Goal: Check status: Check status

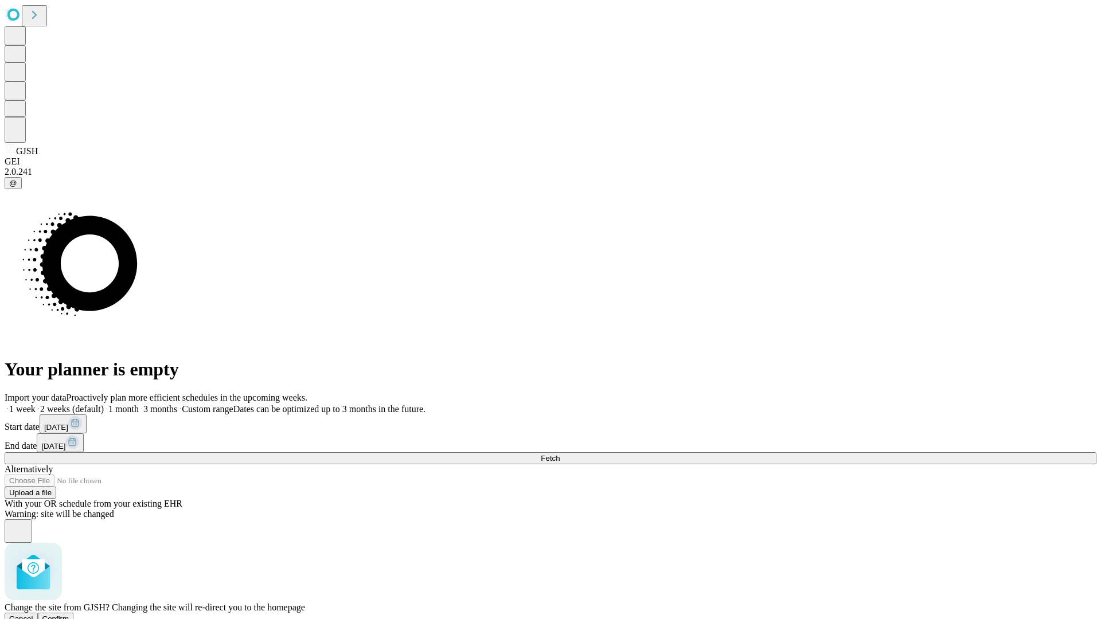
click at [69, 614] on span "Confirm" at bounding box center [55, 618] width 27 height 9
click at [104, 404] on label "2 weeks (default)" at bounding box center [70, 409] width 68 height 10
click at [559, 454] on span "Fetch" at bounding box center [550, 458] width 19 height 9
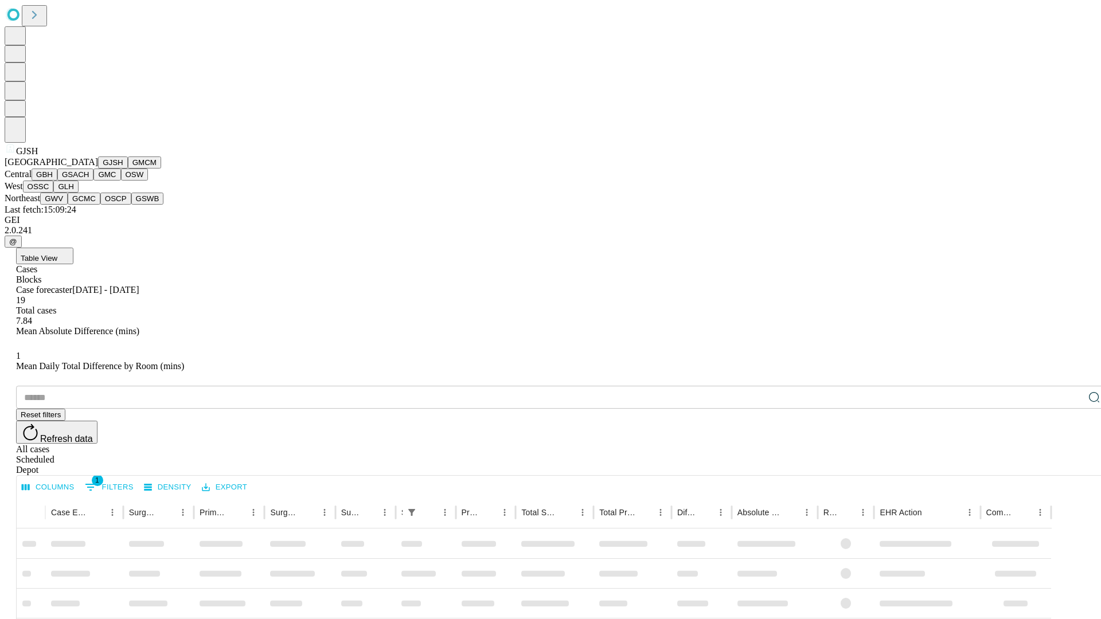
click at [128, 169] on button "GMCM" at bounding box center [144, 162] width 33 height 12
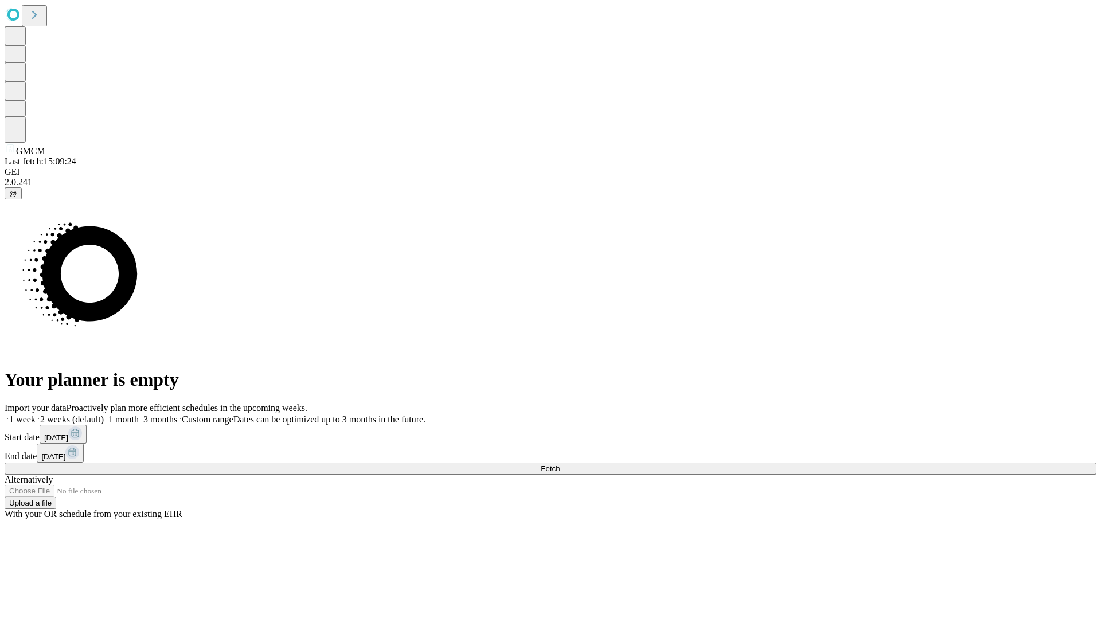
click at [104, 414] on label "2 weeks (default)" at bounding box center [70, 419] width 68 height 10
click at [559, 464] on span "Fetch" at bounding box center [550, 468] width 19 height 9
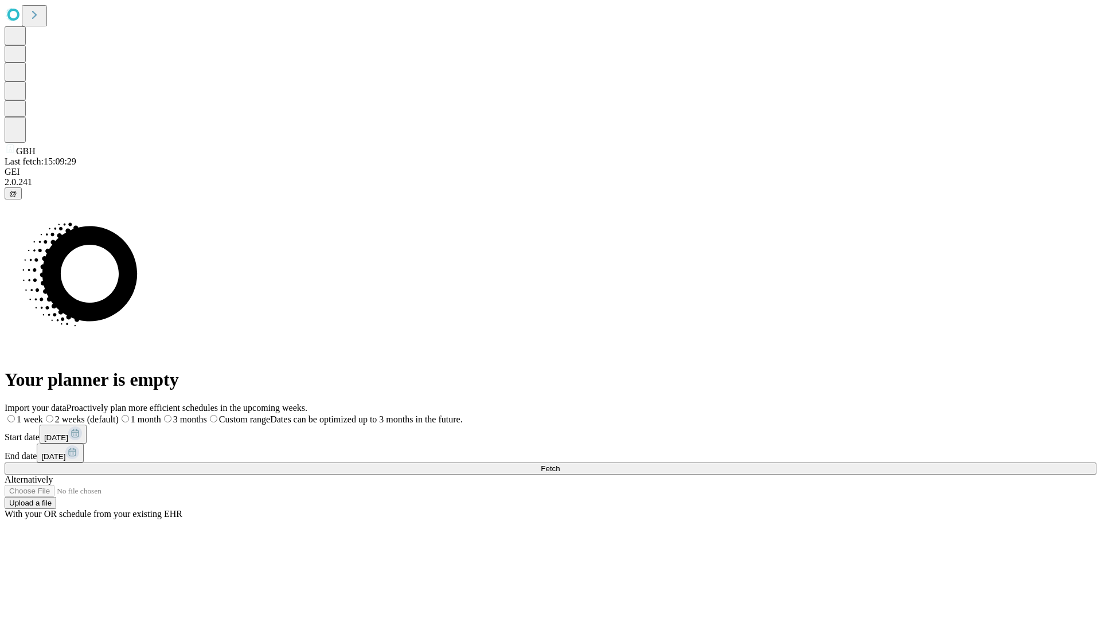
click at [119, 414] on label "2 weeks (default)" at bounding box center [81, 419] width 76 height 10
click at [559, 464] on span "Fetch" at bounding box center [550, 468] width 19 height 9
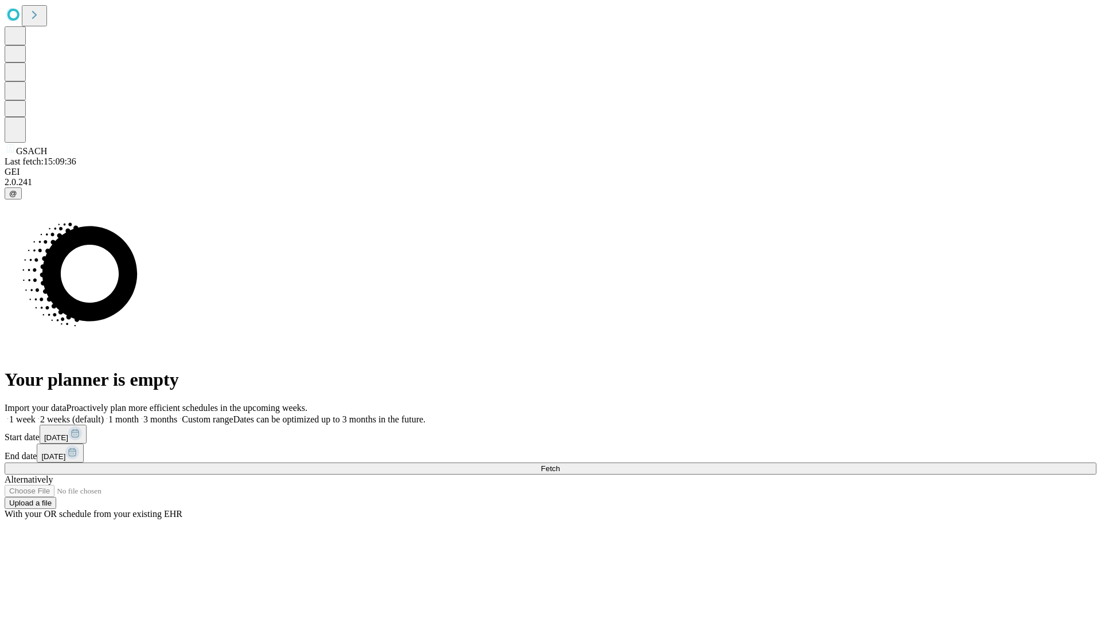
click at [104, 414] on label "2 weeks (default)" at bounding box center [70, 419] width 68 height 10
click at [559, 464] on span "Fetch" at bounding box center [550, 468] width 19 height 9
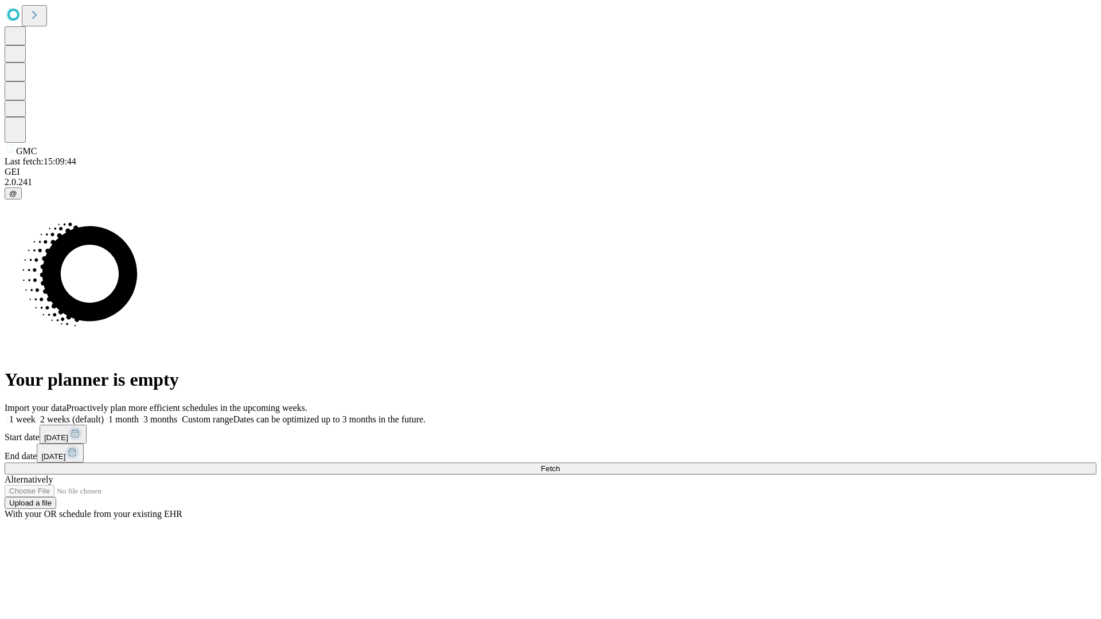
click at [104, 414] on label "2 weeks (default)" at bounding box center [70, 419] width 68 height 10
click at [559, 464] on span "Fetch" at bounding box center [550, 468] width 19 height 9
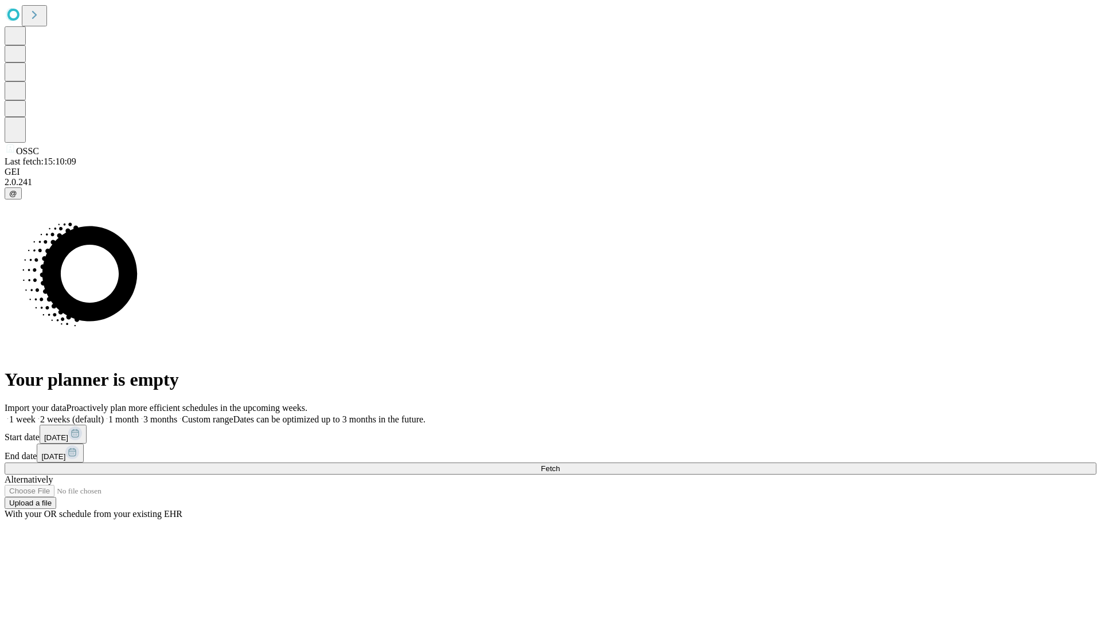
click at [104, 414] on label "2 weeks (default)" at bounding box center [70, 419] width 68 height 10
click at [559, 464] on span "Fetch" at bounding box center [550, 468] width 19 height 9
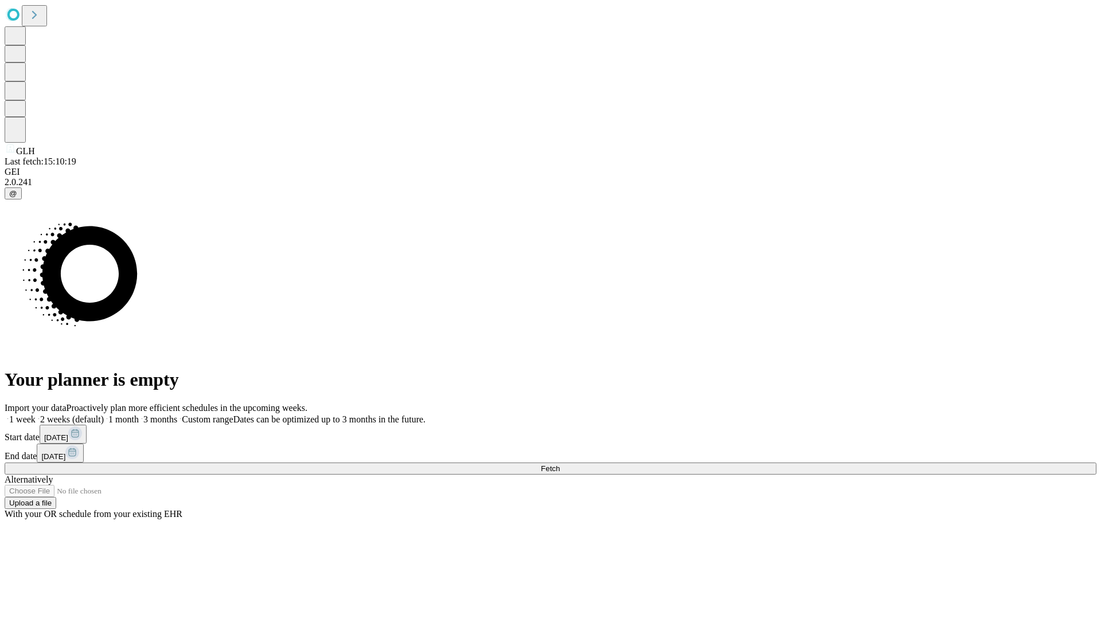
click at [559, 464] on span "Fetch" at bounding box center [550, 468] width 19 height 9
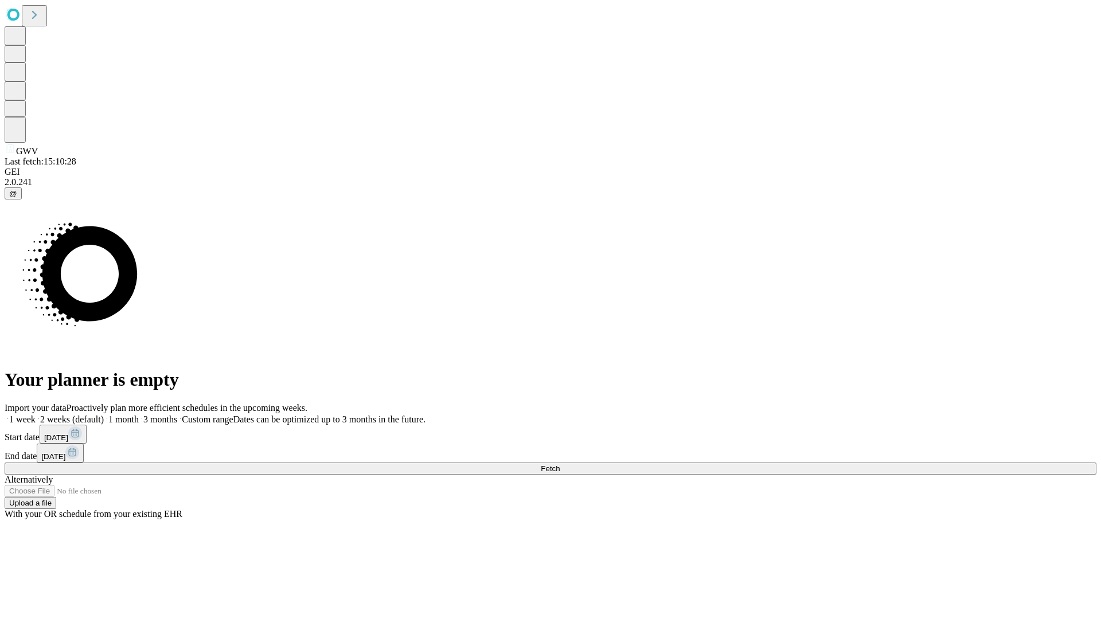
click at [104, 414] on label "2 weeks (default)" at bounding box center [70, 419] width 68 height 10
click at [559, 464] on span "Fetch" at bounding box center [550, 468] width 19 height 9
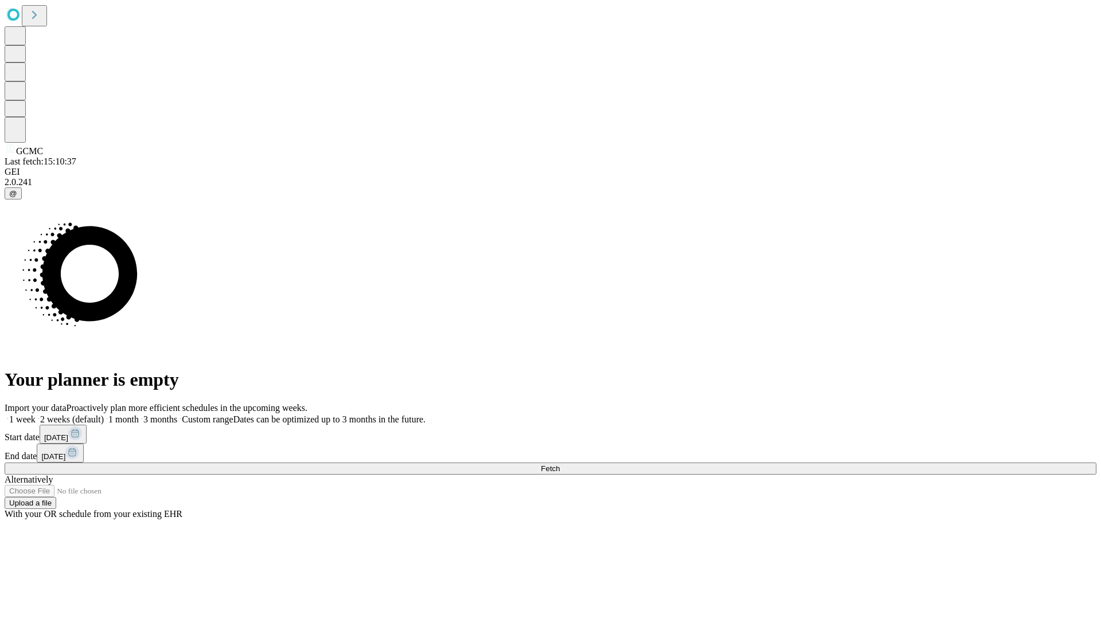
click at [104, 414] on label "2 weeks (default)" at bounding box center [70, 419] width 68 height 10
click at [559, 464] on span "Fetch" at bounding box center [550, 468] width 19 height 9
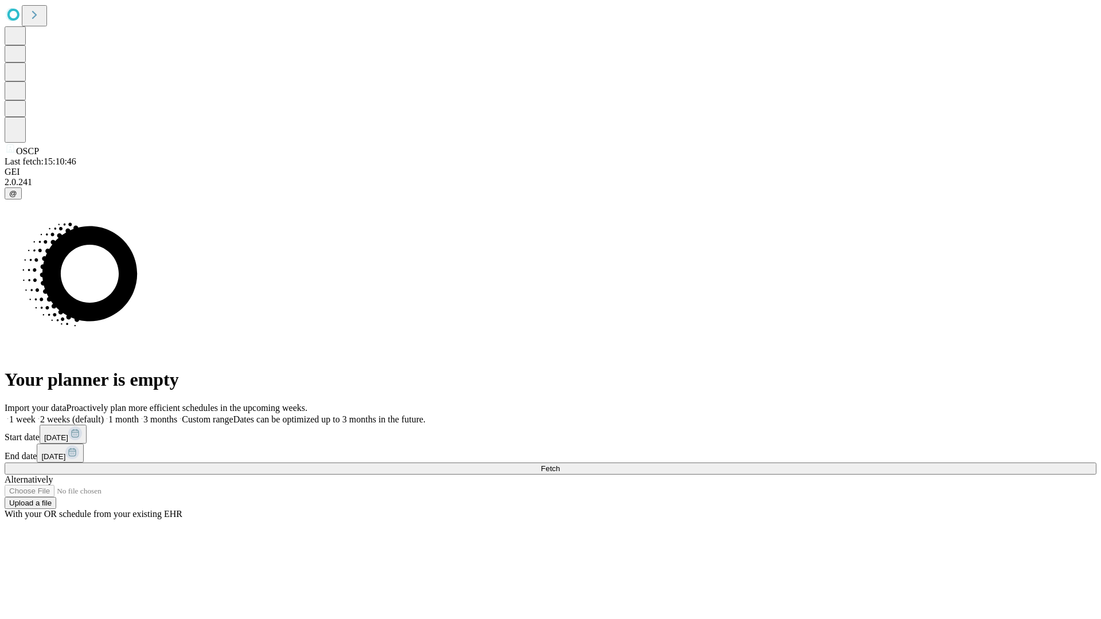
click at [104, 414] on label "2 weeks (default)" at bounding box center [70, 419] width 68 height 10
click at [559, 464] on span "Fetch" at bounding box center [550, 468] width 19 height 9
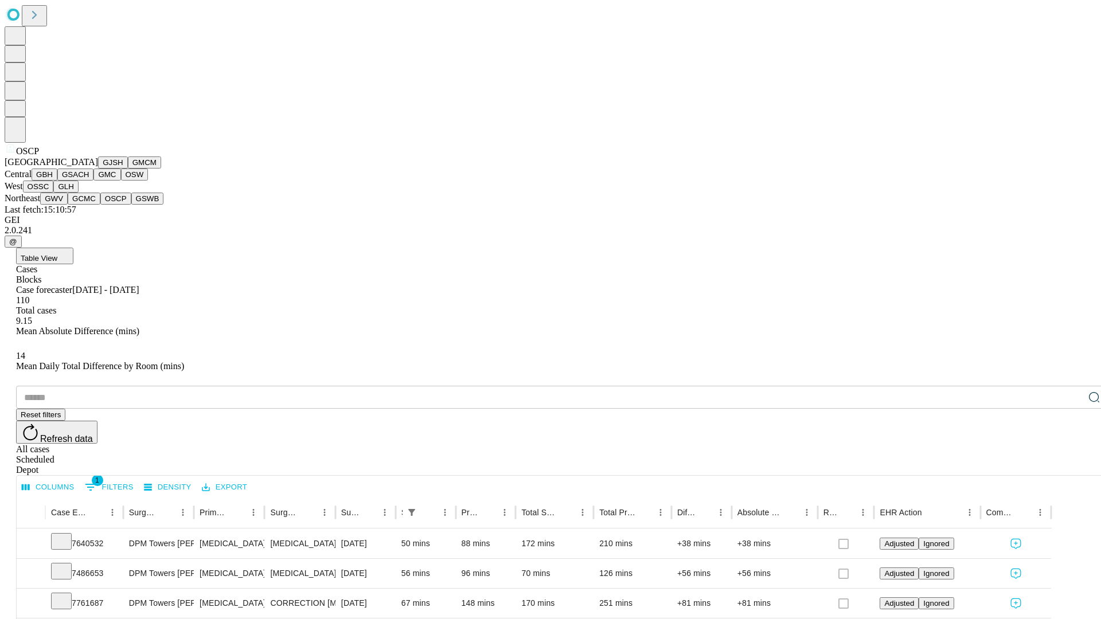
click at [131, 205] on button "GSWB" at bounding box center [147, 199] width 33 height 12
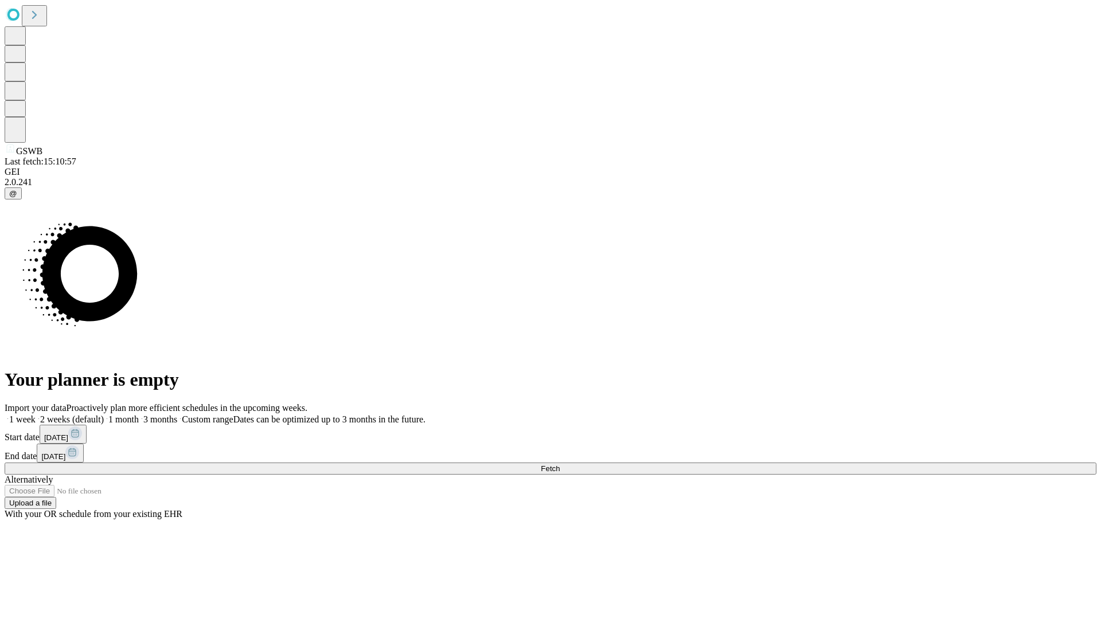
click at [104, 414] on label "2 weeks (default)" at bounding box center [70, 419] width 68 height 10
click at [559, 464] on span "Fetch" at bounding box center [550, 468] width 19 height 9
